Goal: Check status: Check status

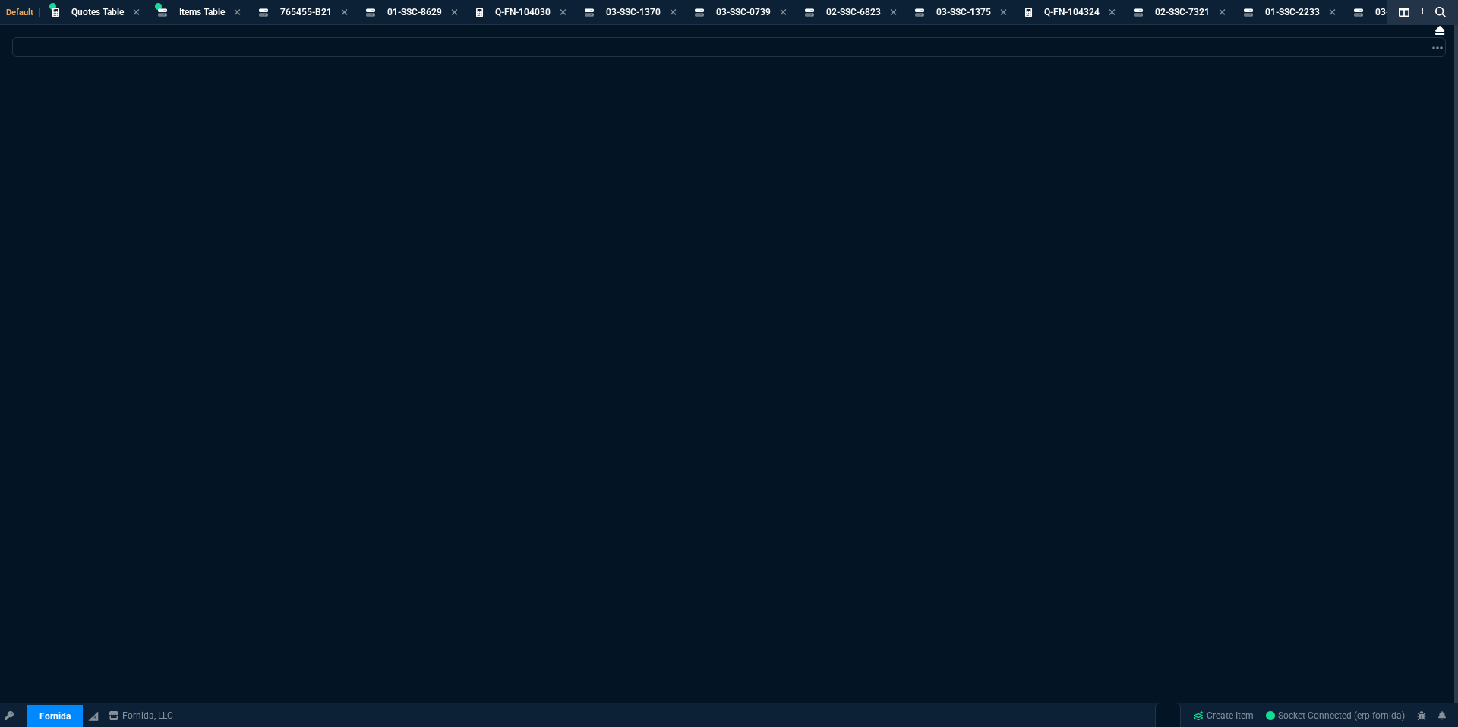
select select "18: totals"
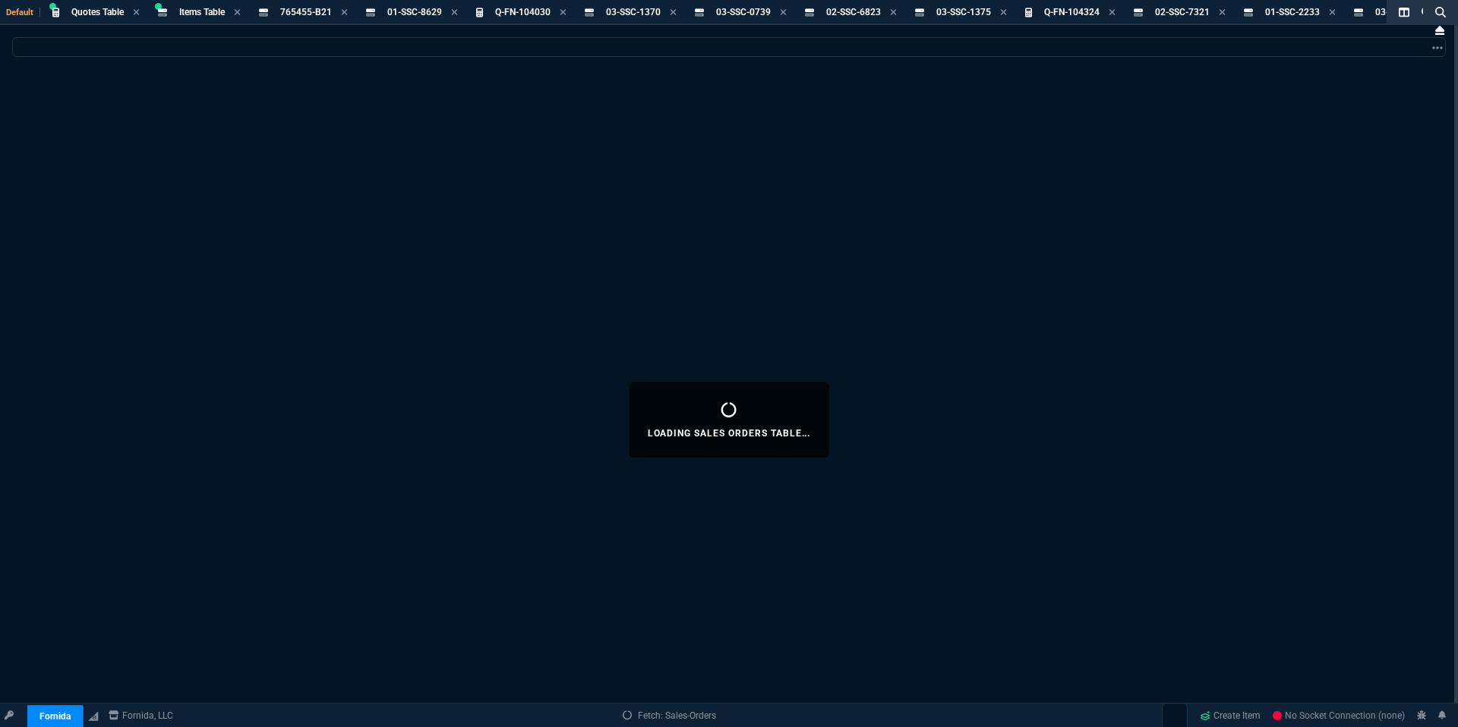
select select
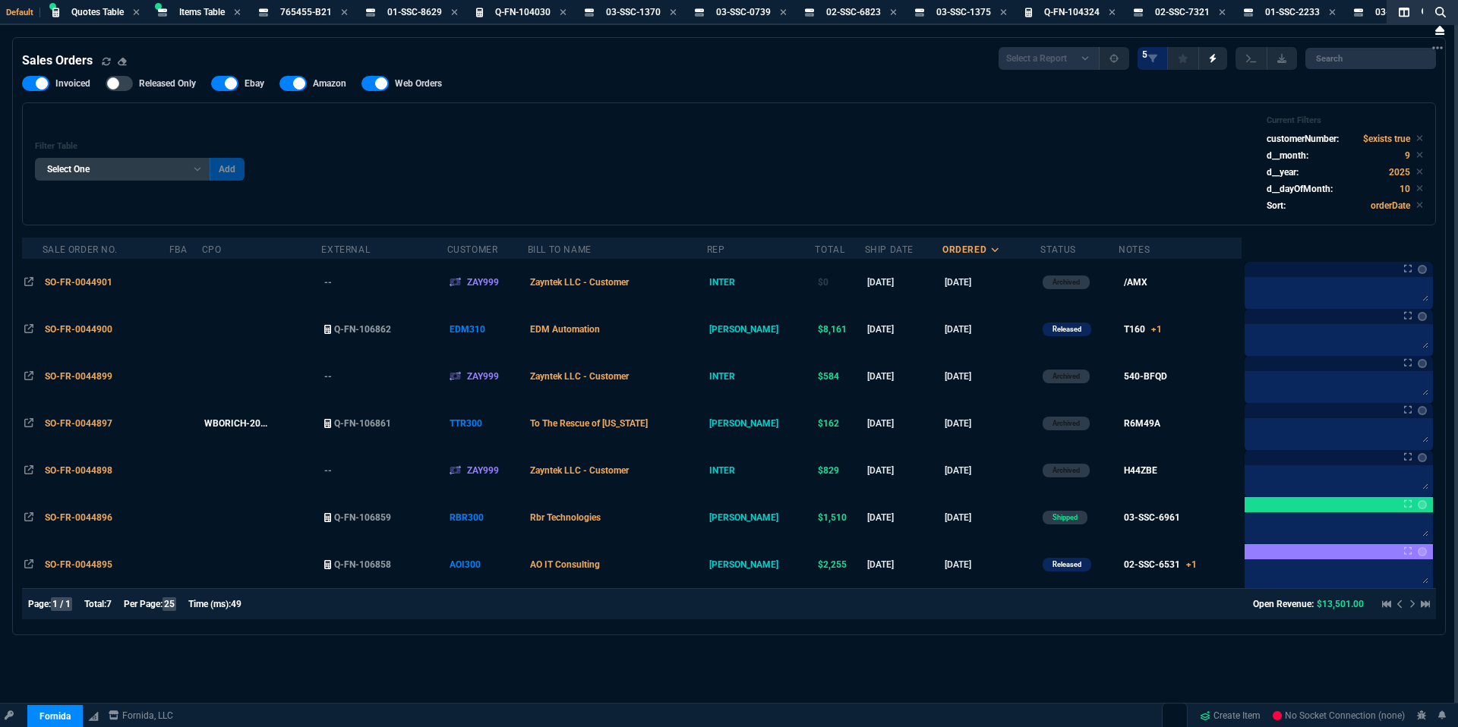
select select "18: totals"
